Goal: Navigation & Orientation: Find specific page/section

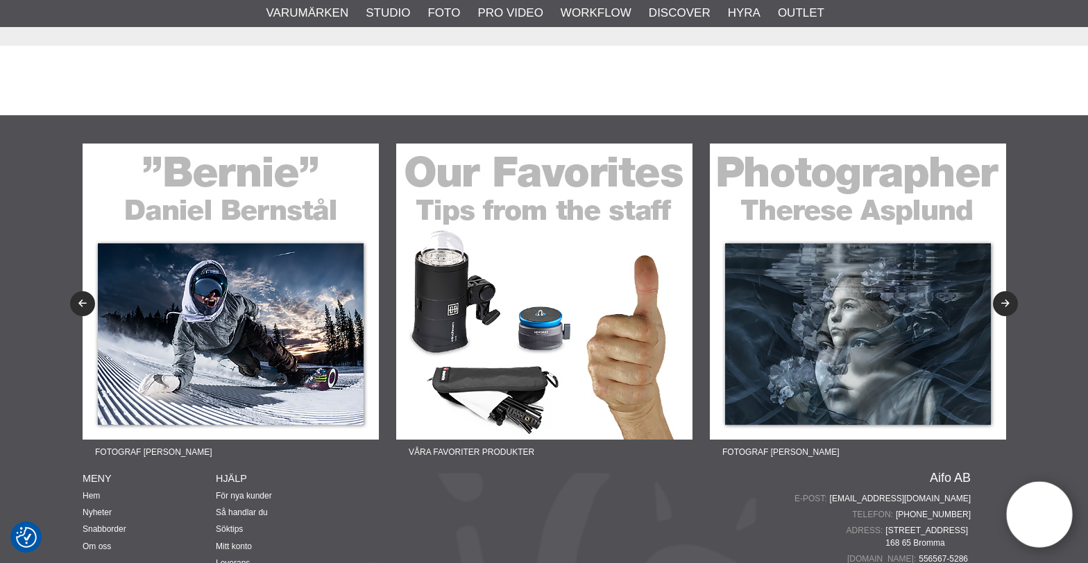
scroll to position [3180, 0]
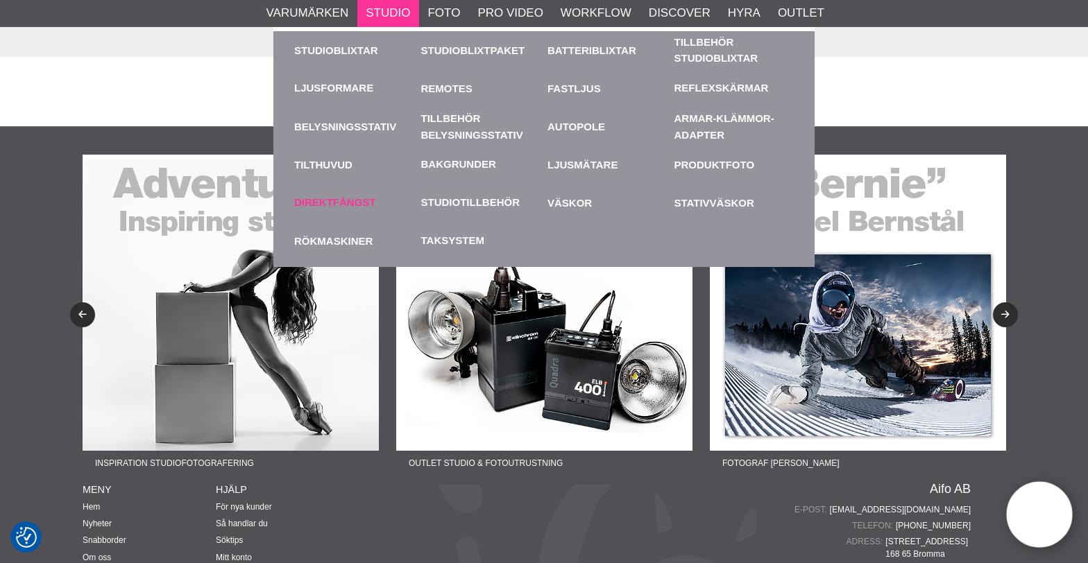
click at [340, 206] on link "Direktfångst" at bounding box center [335, 203] width 82 height 16
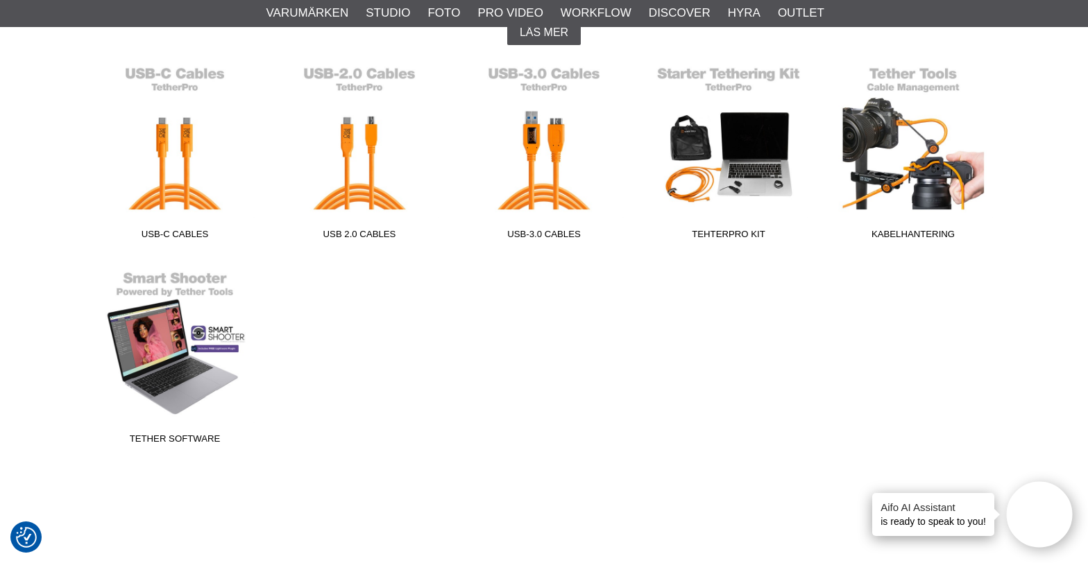
scroll to position [347, 0]
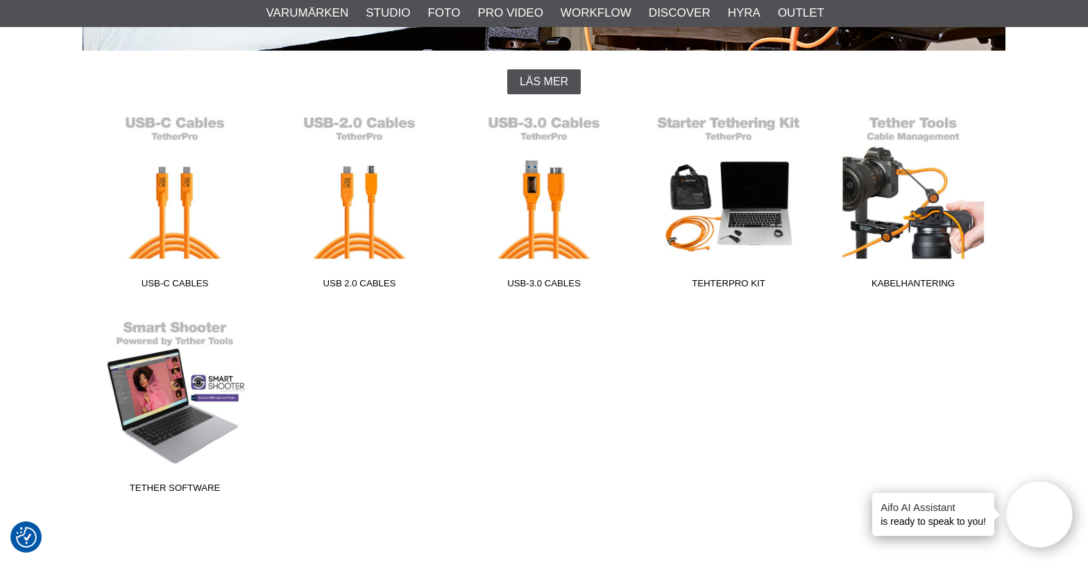
click at [560, 85] on span "Läs mer" at bounding box center [544, 82] width 49 height 12
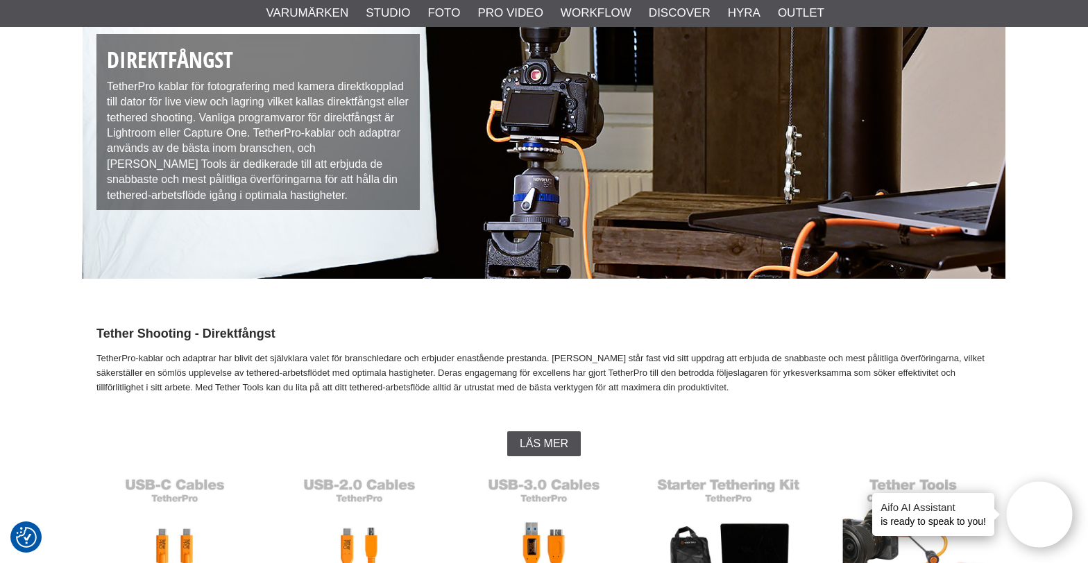
scroll to position [0, 0]
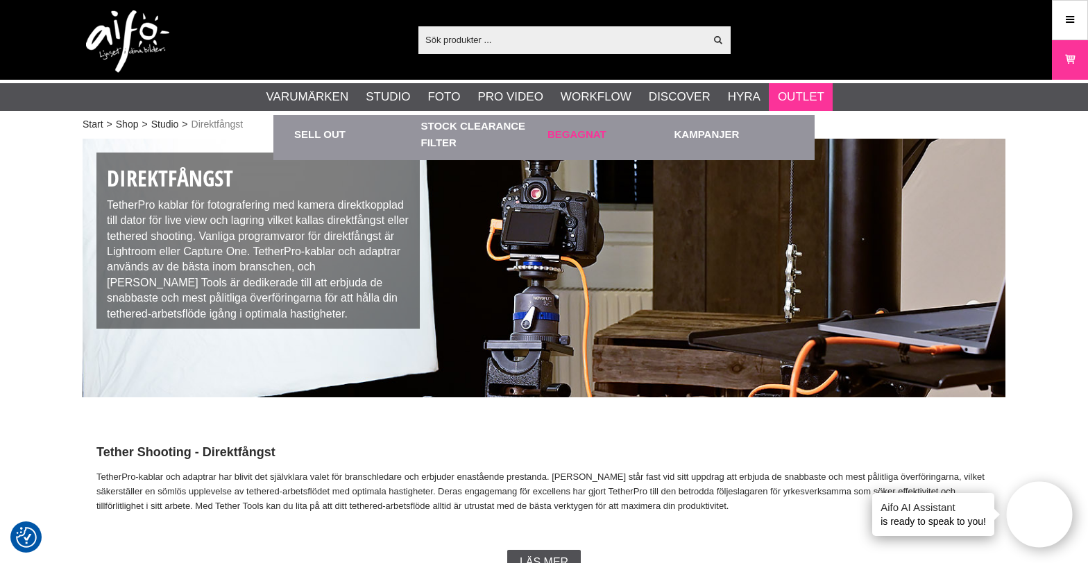
click at [593, 133] on link "Begagnat" at bounding box center [607, 134] width 120 height 38
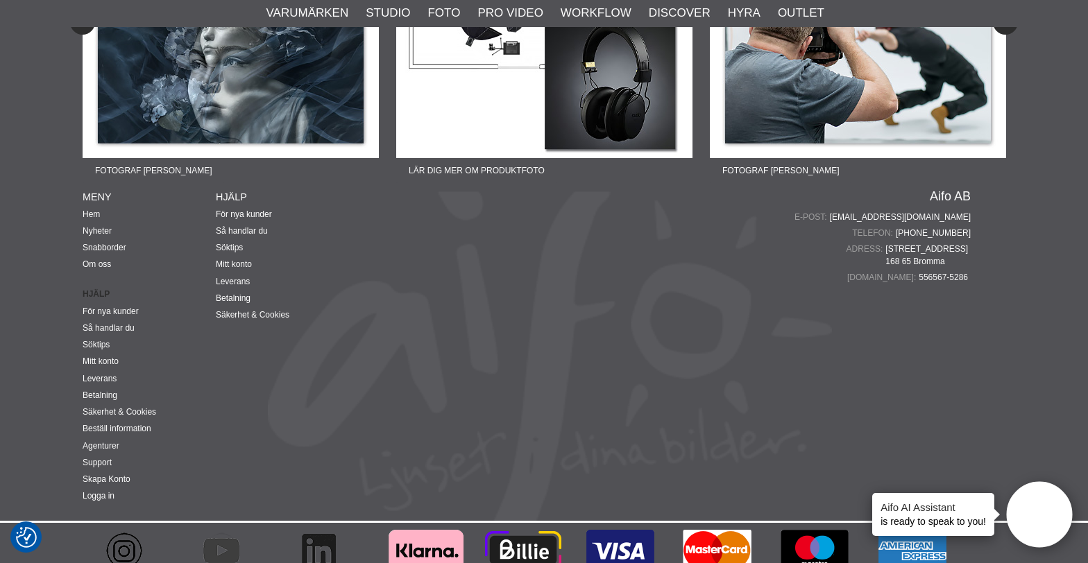
scroll to position [3653, 0]
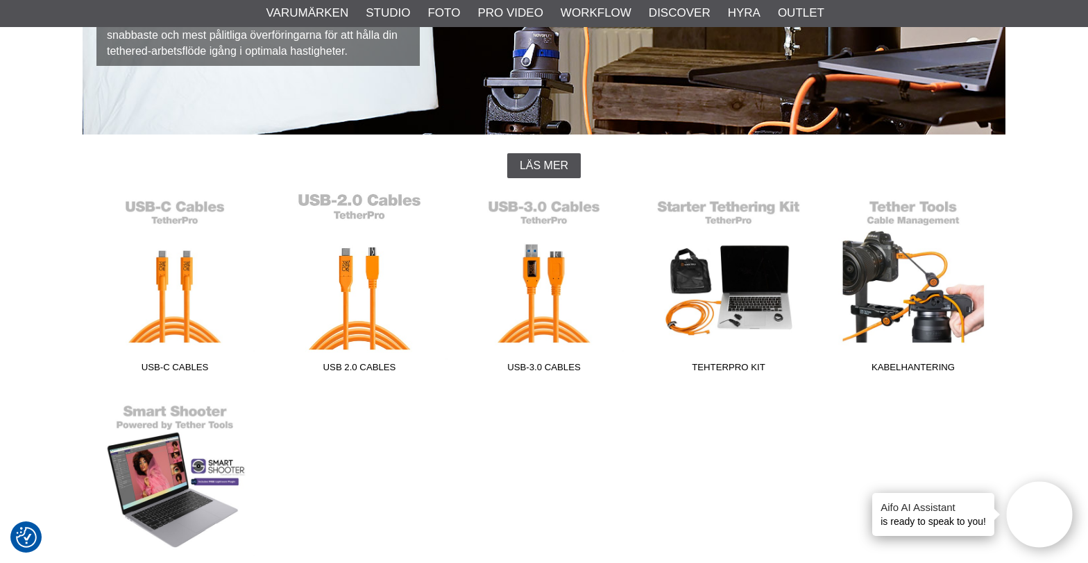
scroll to position [139, 0]
